Goal: Check status: Check status

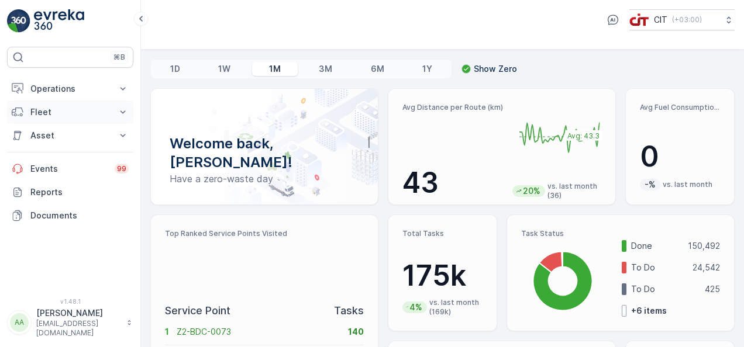
click at [66, 111] on p "Fleet" at bounding box center [70, 112] width 80 height 12
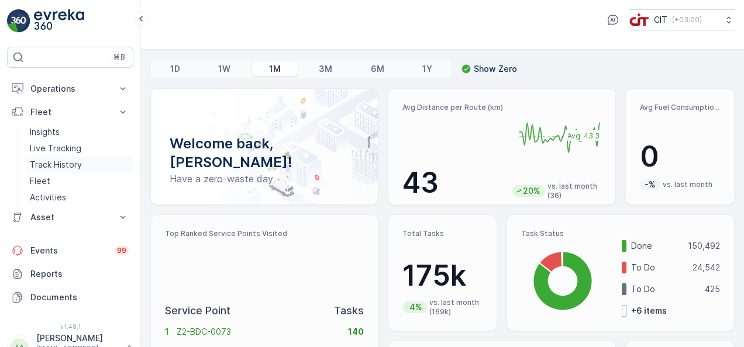
click at [92, 167] on link "Track History" at bounding box center [79, 165] width 108 height 16
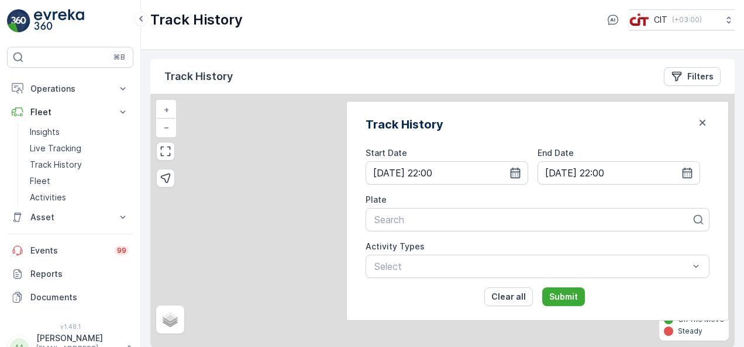
click at [521, 174] on icon "button" at bounding box center [515, 173] width 12 height 12
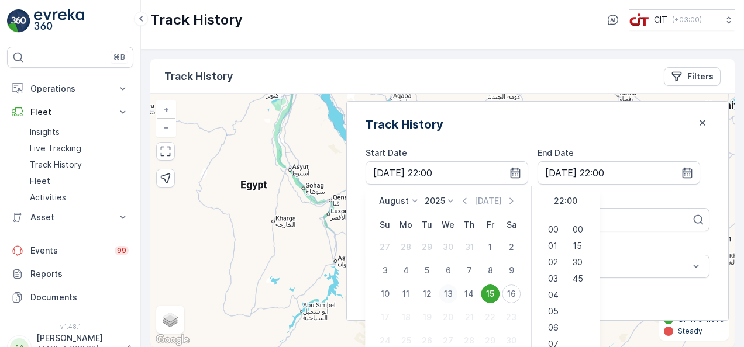
click at [457, 290] on div "13" at bounding box center [448, 294] width 19 height 19
type input "[DATE] 22:00"
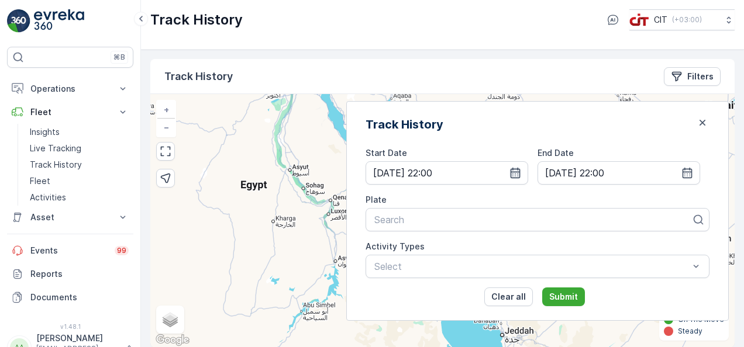
click at [521, 173] on icon "button" at bounding box center [515, 173] width 12 height 12
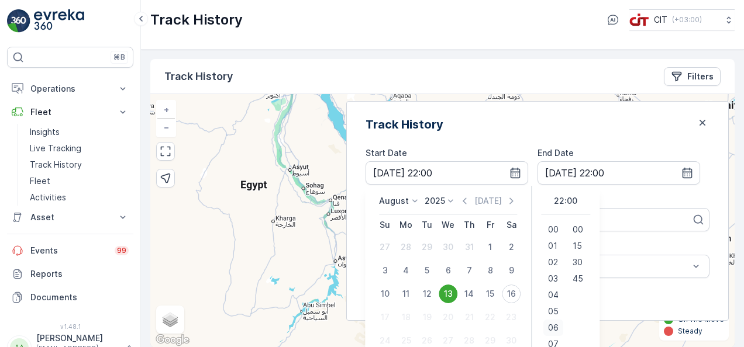
click at [563, 326] on div "06" at bounding box center [553, 328] width 20 height 16
type input "[DATE] 06:00"
click at [559, 326] on span "06" at bounding box center [553, 328] width 11 height 12
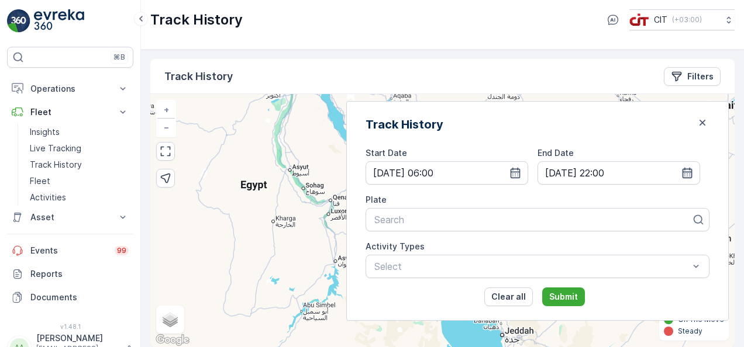
click at [683, 173] on icon "button" at bounding box center [687, 173] width 12 height 12
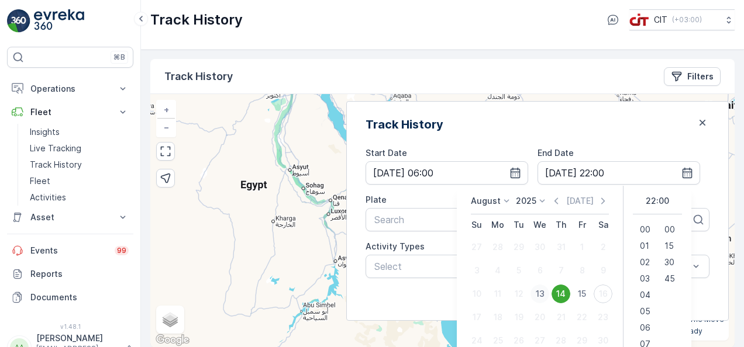
click at [549, 292] on div "13" at bounding box center [540, 294] width 19 height 19
type input "[DATE] 22:00"
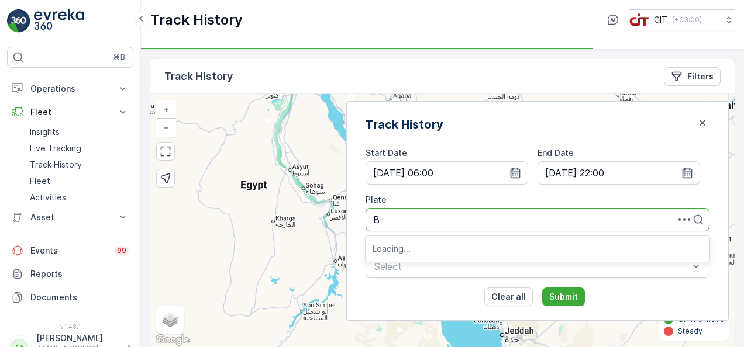
type input "BE"
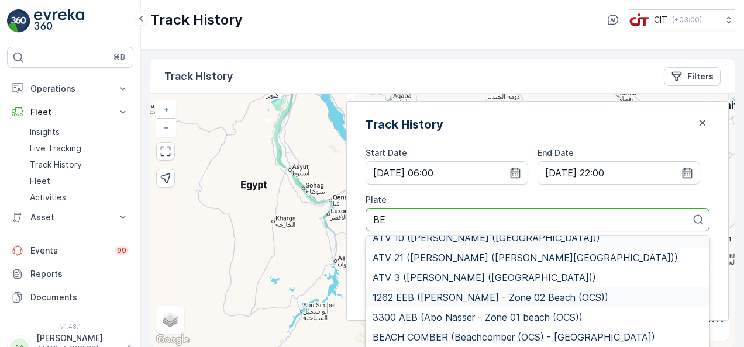
scroll to position [106, 0]
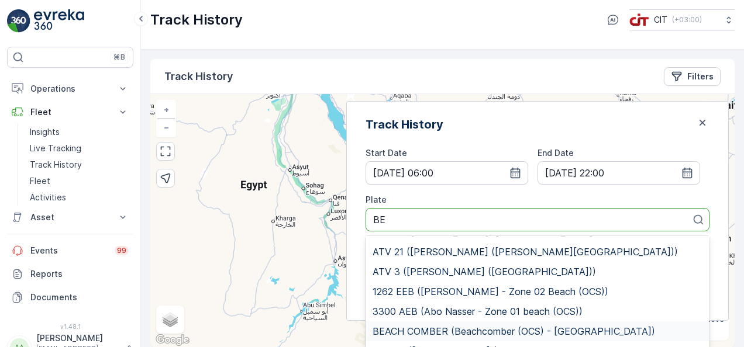
click at [533, 322] on div "BEACH COMBER (Beachcomber (OCS) - [GEOGRAPHIC_DATA])" at bounding box center [538, 332] width 344 height 20
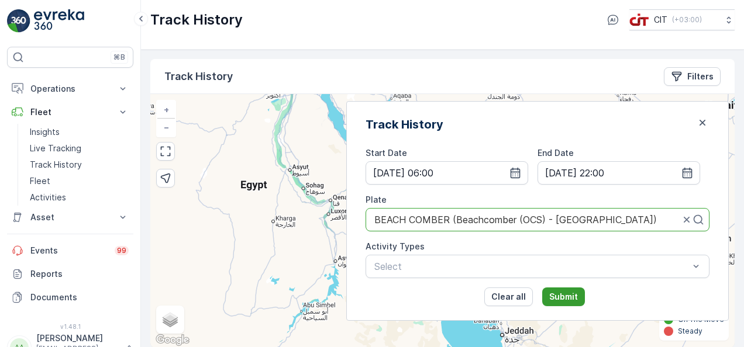
click at [578, 295] on p "Submit" at bounding box center [563, 297] width 29 height 12
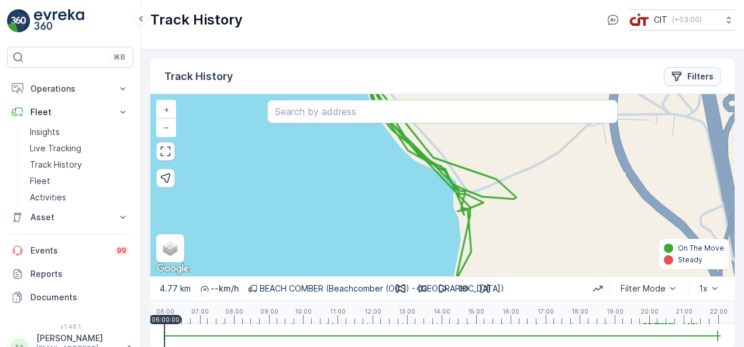
click at [687, 73] on p "Filters" at bounding box center [700, 77] width 26 height 12
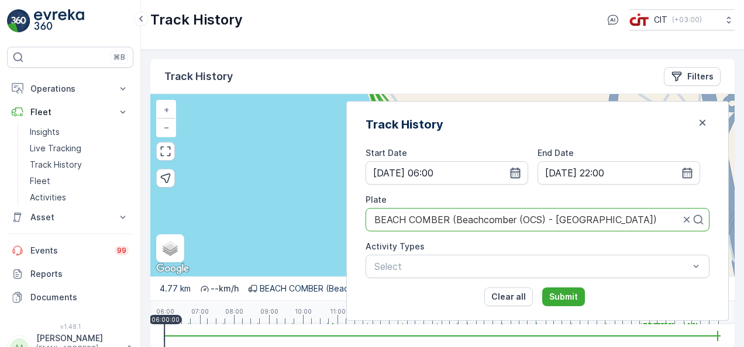
click at [521, 175] on icon "button" at bounding box center [515, 173] width 12 height 12
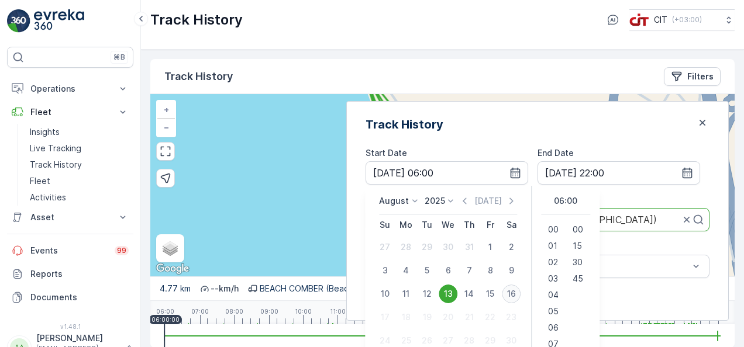
click at [521, 291] on div "16" at bounding box center [511, 294] width 19 height 19
type input "[DATE] 06:00"
type input "[DATE] 22:00"
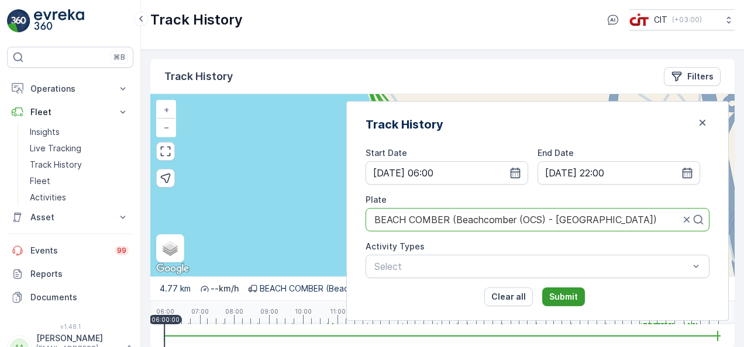
click at [578, 294] on p "Submit" at bounding box center [563, 297] width 29 height 12
